Goal: Transaction & Acquisition: Purchase product/service

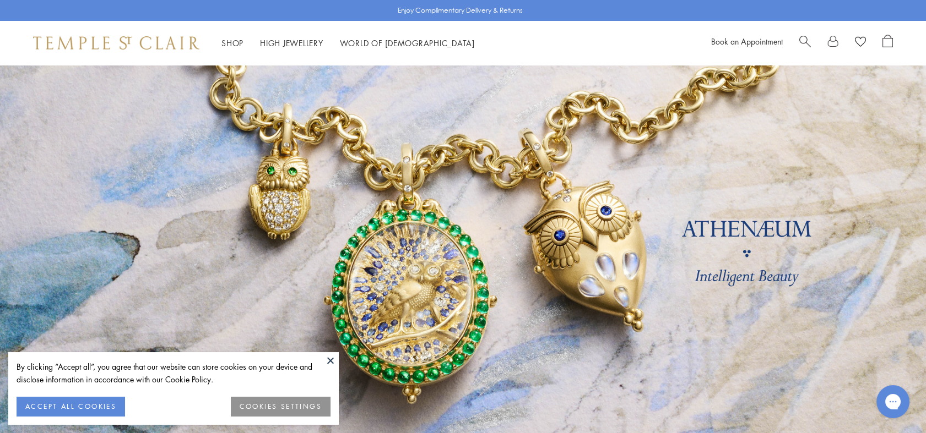
click at [802, 38] on span "Search" at bounding box center [805, 41] width 12 height 12
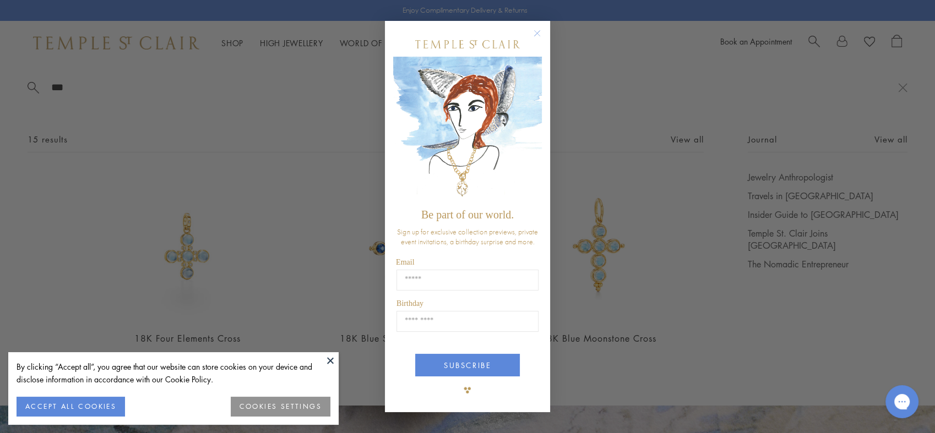
click at [537, 31] on circle "Close dialog" at bounding box center [537, 32] width 13 height 13
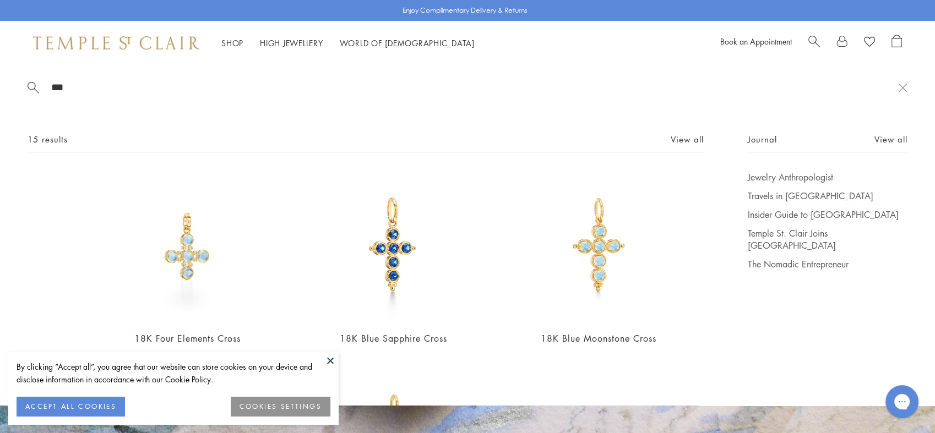
click at [69, 86] on input "***" at bounding box center [474, 87] width 848 height 13
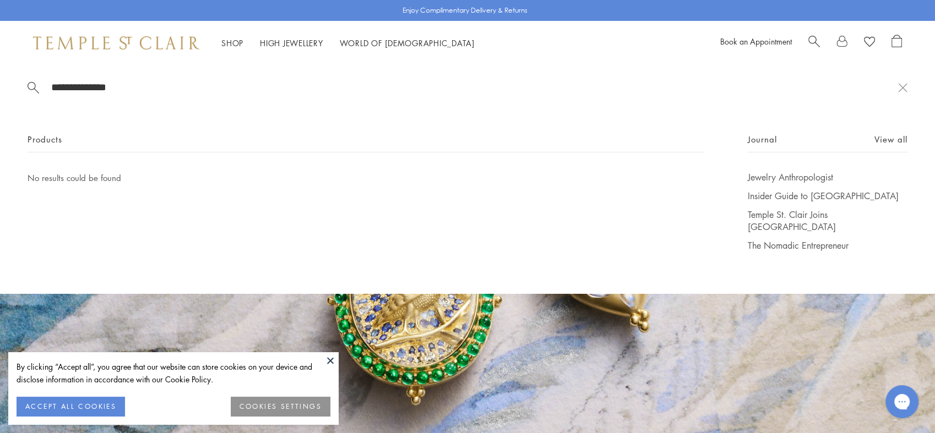
type input "**********"
click at [70, 407] on button "ACCEPT ALL COOKIES" at bounding box center [71, 407] width 108 height 20
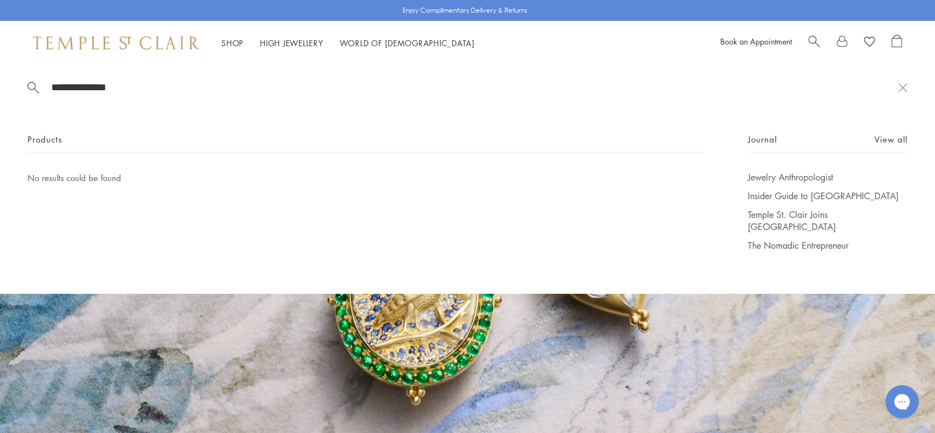
click at [925, 427] on link at bounding box center [467, 257] width 935 height 385
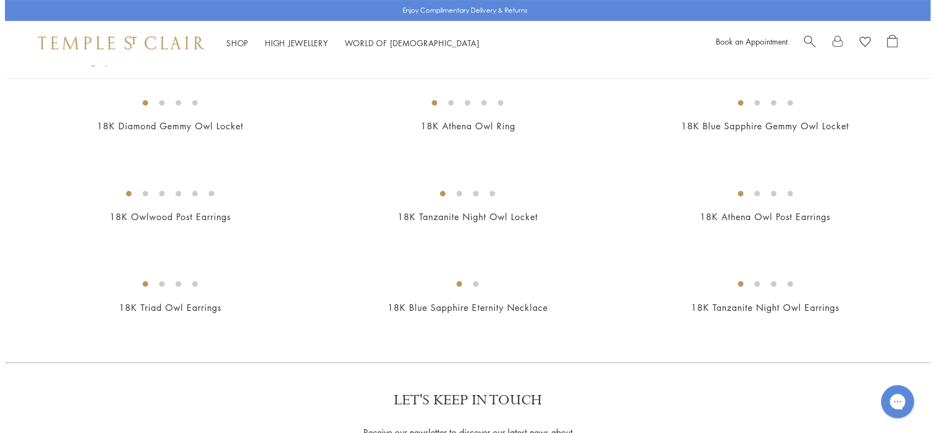
scroll to position [554, 0]
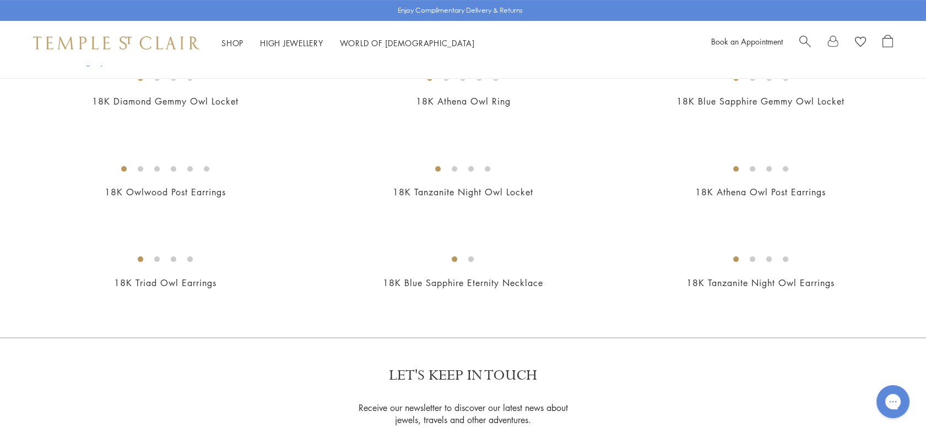
click at [802, 35] on span "Search" at bounding box center [805, 41] width 12 height 12
drag, startPoint x: 802, startPoint y: 34, endPoint x: 780, endPoint y: 9, distance: 33.2
click at [780, 9] on div "Enjoy Complimentary Delivery & Returns Shop Shop Categories Amulets Pendants & …" at bounding box center [467, 32] width 935 height 65
click at [60, 93] on input "search" at bounding box center [474, 87] width 848 height 13
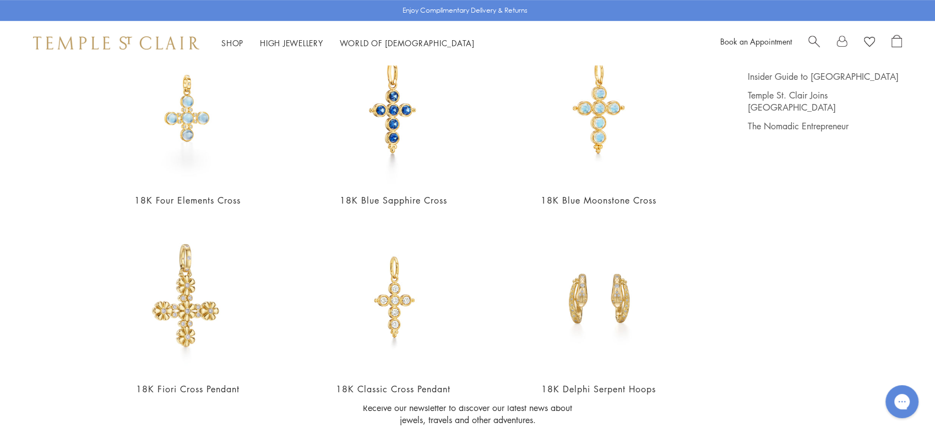
scroll to position [171, 0]
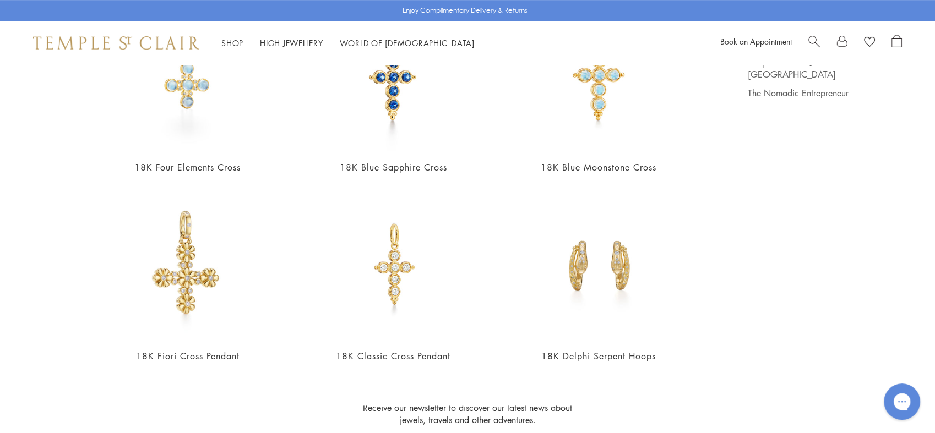
click at [907, 395] on div "Gorgias live chat" at bounding box center [902, 402] width 24 height 24
click at [925, 395] on div "Gorgias live chat" at bounding box center [945, 402] width 12 height 16
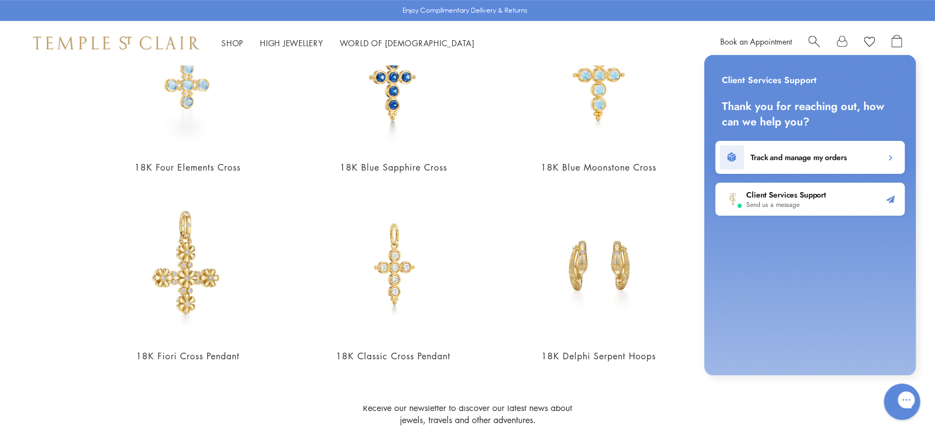
scroll to position [0, 0]
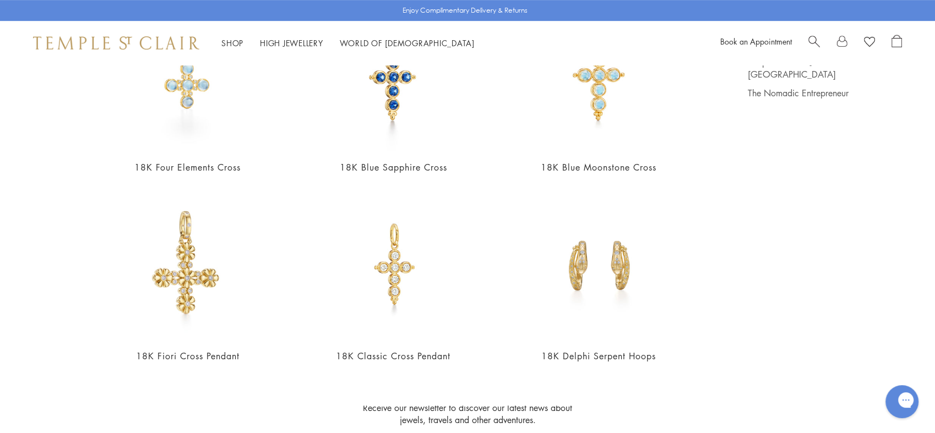
click at [811, 37] on span "Search" at bounding box center [814, 41] width 12 height 12
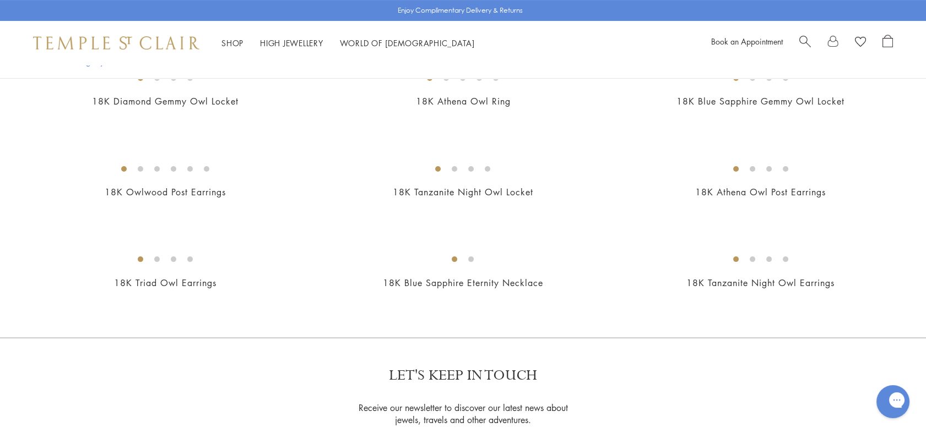
click at [801, 39] on span "Search" at bounding box center [805, 41] width 12 height 12
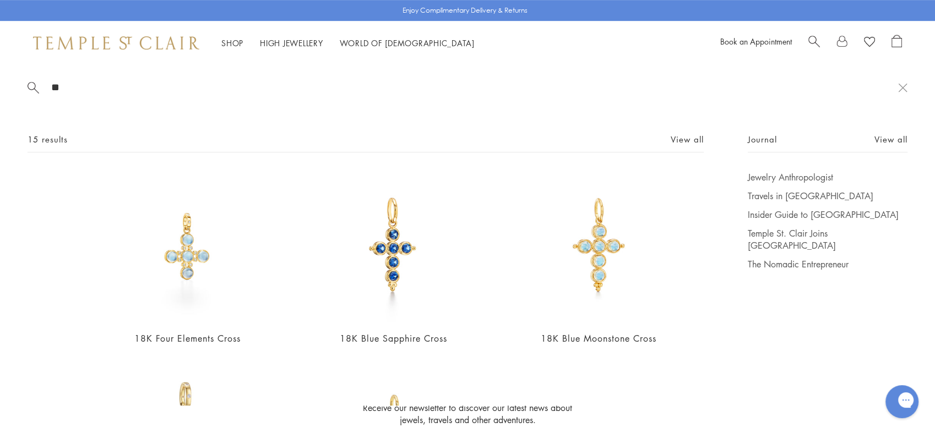
type input "*"
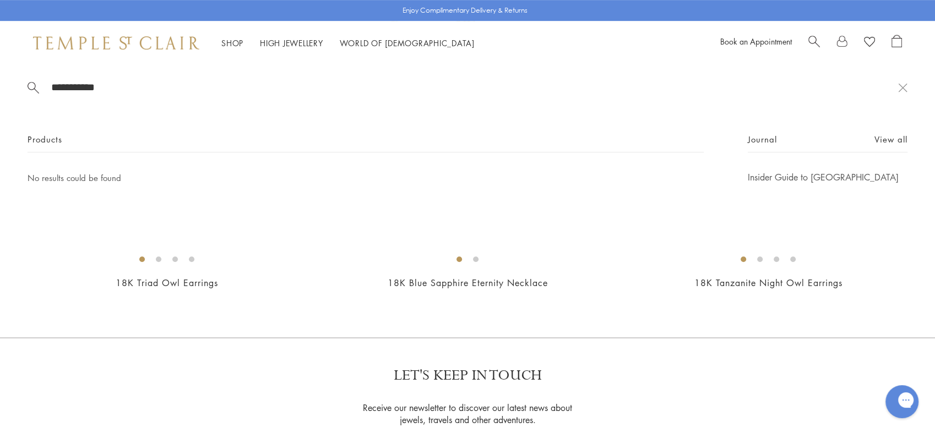
click at [810, 39] on span "Search" at bounding box center [814, 41] width 12 height 12
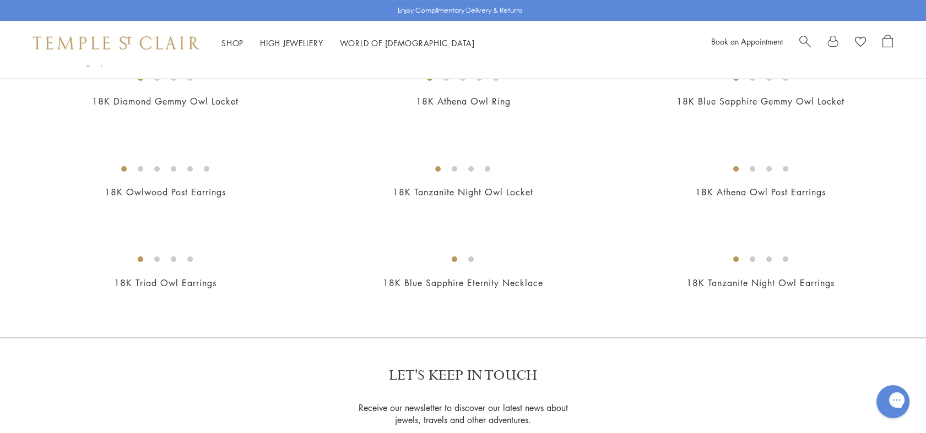
click at [810, 39] on div at bounding box center [846, 43] width 94 height 17
click at [799, 35] on span "Search" at bounding box center [805, 41] width 12 height 12
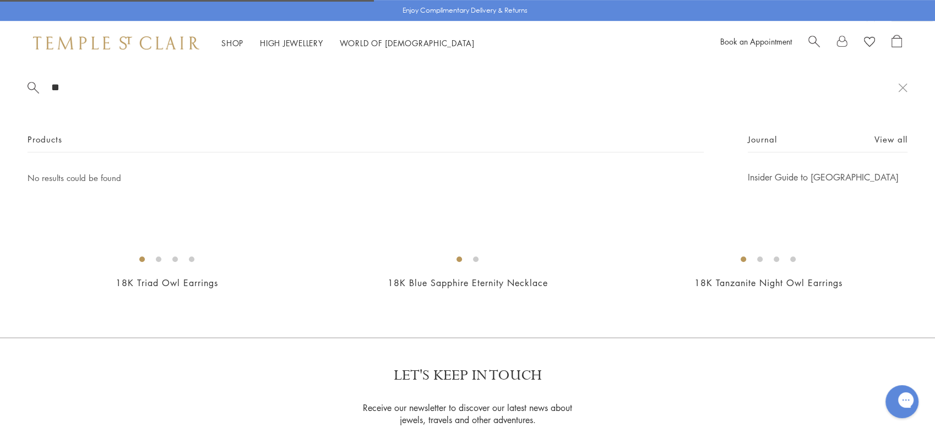
type input "*"
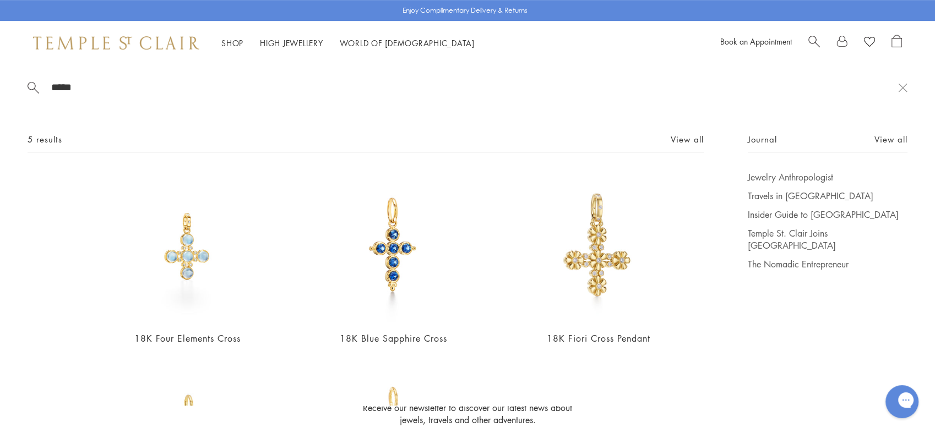
type input "*****"
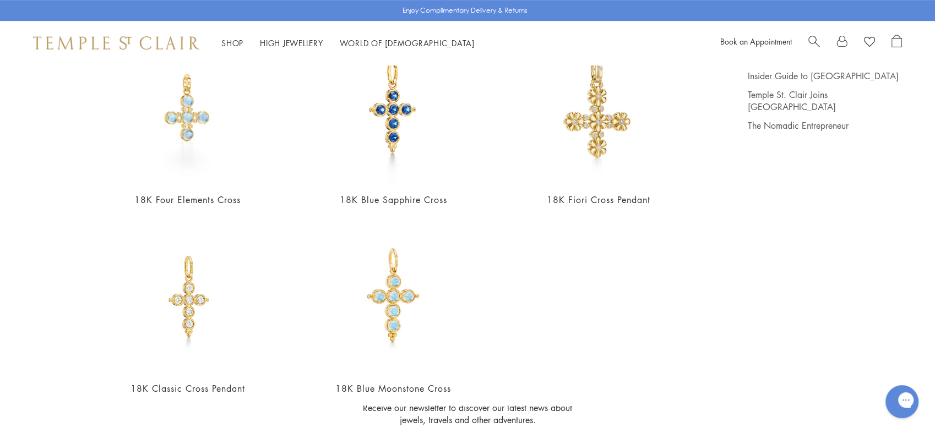
scroll to position [155, 0]
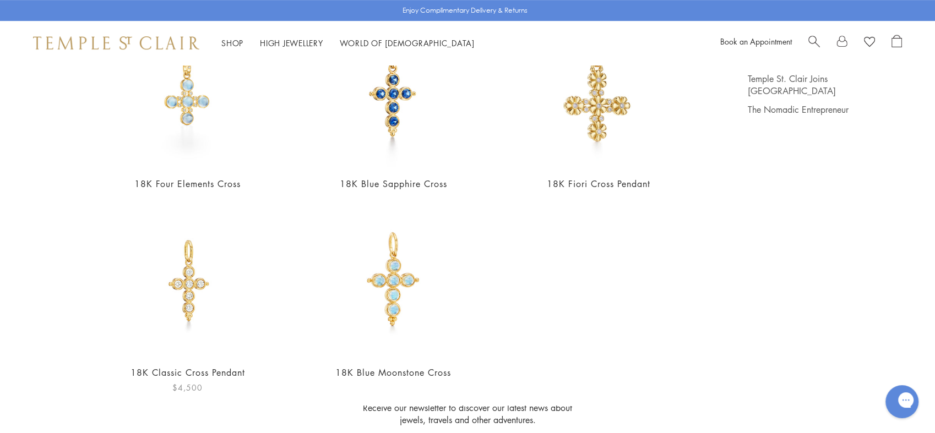
click at [187, 280] on img at bounding box center [187, 280] width 150 height 150
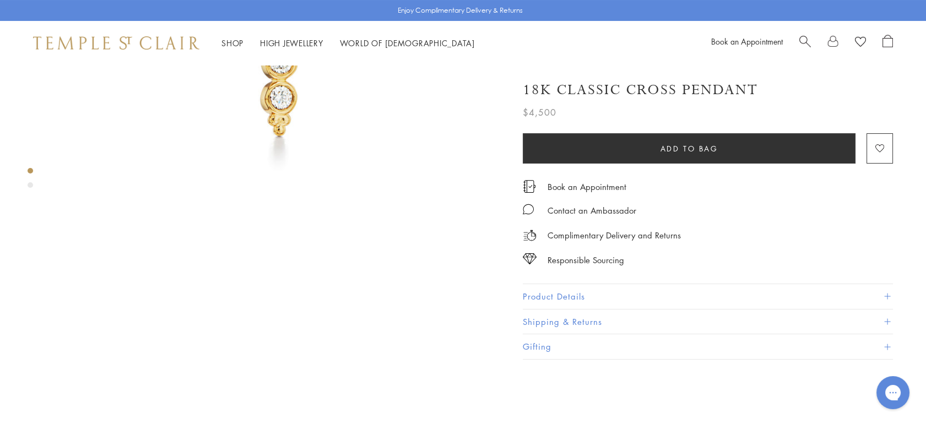
scroll to position [302, 0]
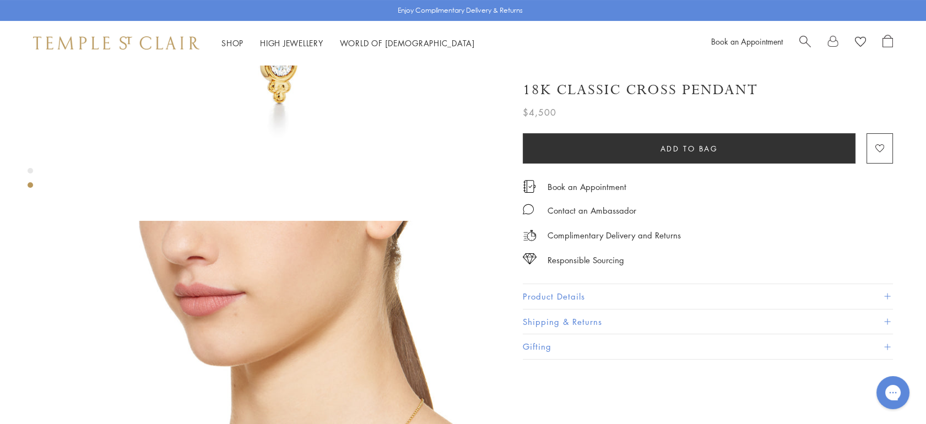
click at [573, 291] on button "Product Details" at bounding box center [708, 296] width 370 height 25
